Goal: Information Seeking & Learning: Learn about a topic

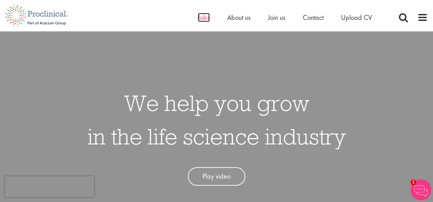
click at [203, 16] on span "Jobs" at bounding box center [204, 17] width 12 height 9
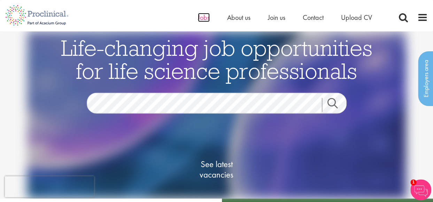
click at [200, 20] on span "Jobs" at bounding box center [204, 17] width 12 height 9
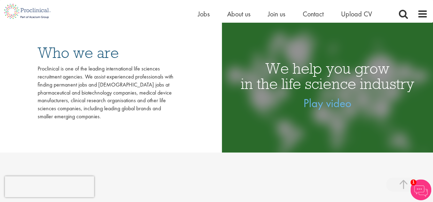
scroll to position [174, 0]
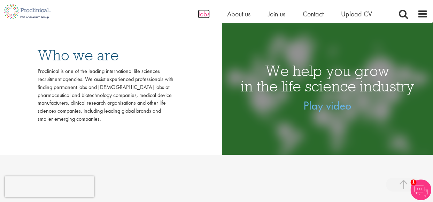
click at [201, 13] on span "Jobs" at bounding box center [204, 13] width 12 height 9
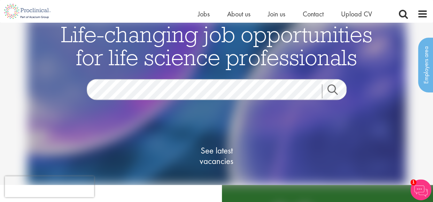
scroll to position [10, 0]
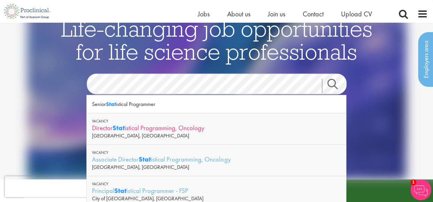
click at [112, 126] on div "Director Stat istical Programming, Oncology" at bounding box center [216, 127] width 249 height 9
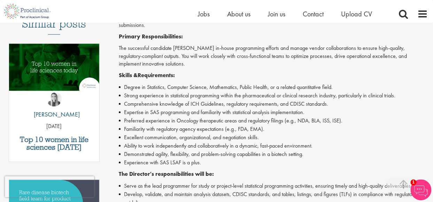
scroll to position [104, 0]
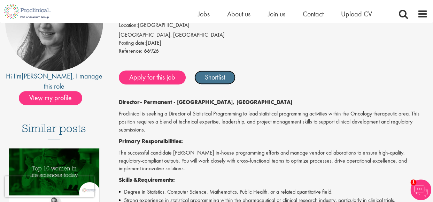
click at [216, 78] on link "Shortlist" at bounding box center [214, 77] width 41 height 14
click at [219, 76] on link "Shortlisted" at bounding box center [218, 77] width 48 height 14
click at [251, 126] on p "Proclinical is seeking a Director of Statistical Programming to lead statistica…" at bounding box center [273, 122] width 309 height 24
click at [217, 80] on link "Shortlist" at bounding box center [214, 77] width 41 height 14
click at [217, 80] on link "Shortlisted" at bounding box center [218, 77] width 48 height 14
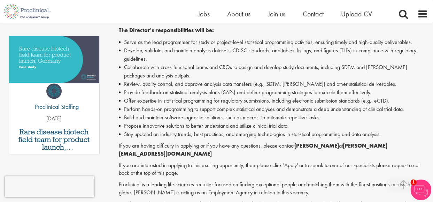
scroll to position [348, 0]
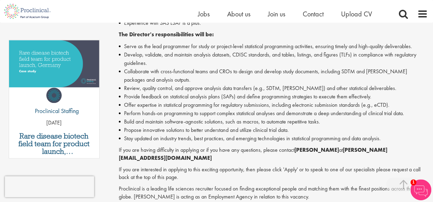
click at [386, 138] on li "Stay updated on industry trends, best practices, and emerging technologies in s…" at bounding box center [273, 138] width 309 height 8
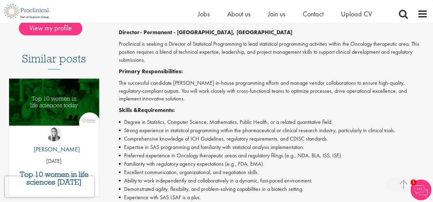
scroll to position [0, 0]
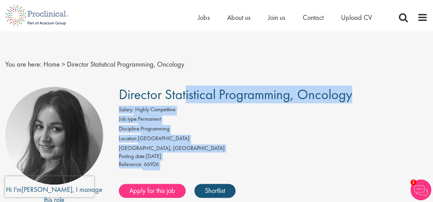
click at [120, 94] on span "Director Statistical Programming, Oncology" at bounding box center [235, 94] width 233 height 18
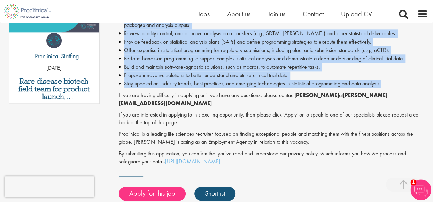
scroll to position [418, 0]
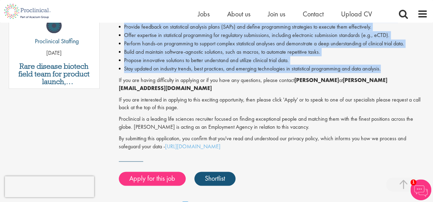
copy div "Director Statistical Programming, Oncology Salary: Highly Competitive Job type:…"
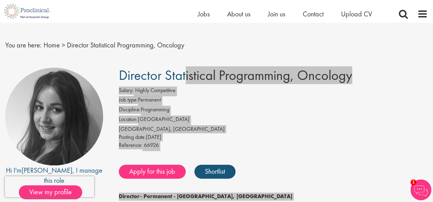
scroll to position [0, 0]
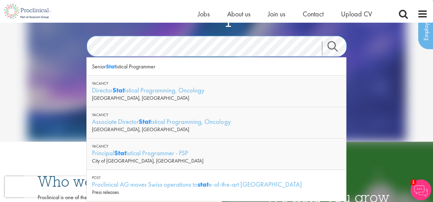
scroll to position [83, 0]
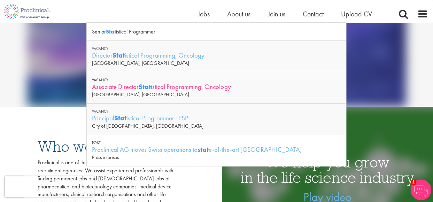
click at [169, 85] on div "Associate Director Stat istical Programming, Oncology" at bounding box center [216, 86] width 249 height 9
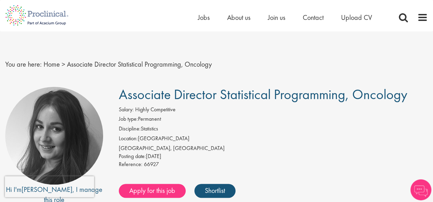
click at [121, 94] on span "Associate Director Statistical Programming, Oncology" at bounding box center [263, 94] width 288 height 18
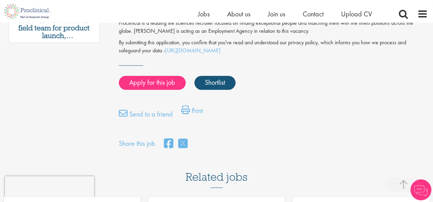
scroll to position [348, 0]
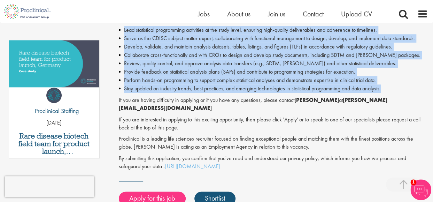
click at [383, 90] on li "Stay updated on industry trends, best practices, and emerging technologies in s…" at bounding box center [273, 88] width 309 height 8
copy div "Associate Director Statistical Programming, Oncology Salary: Highly Competitive…"
